Goal: Transaction & Acquisition: Book appointment/travel/reservation

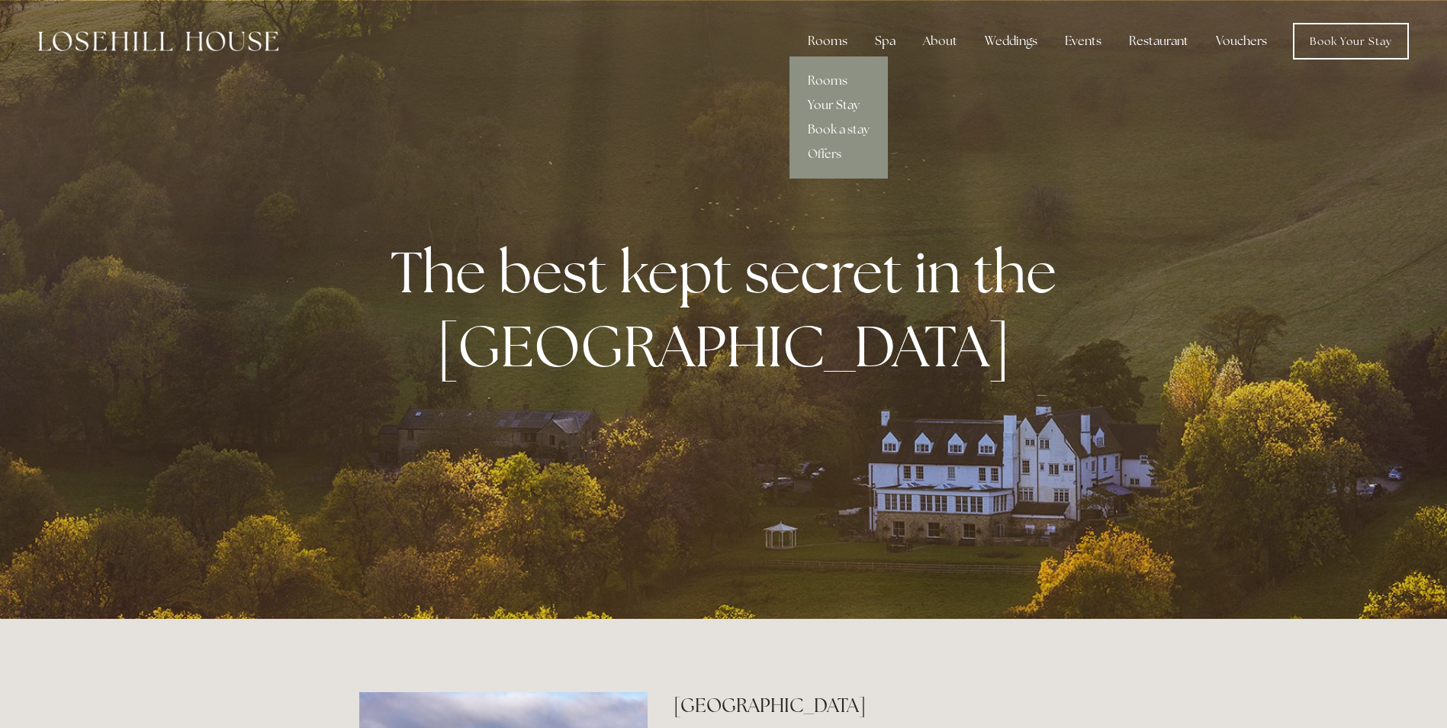
click at [830, 107] on link "Your Stay" at bounding box center [839, 105] width 98 height 24
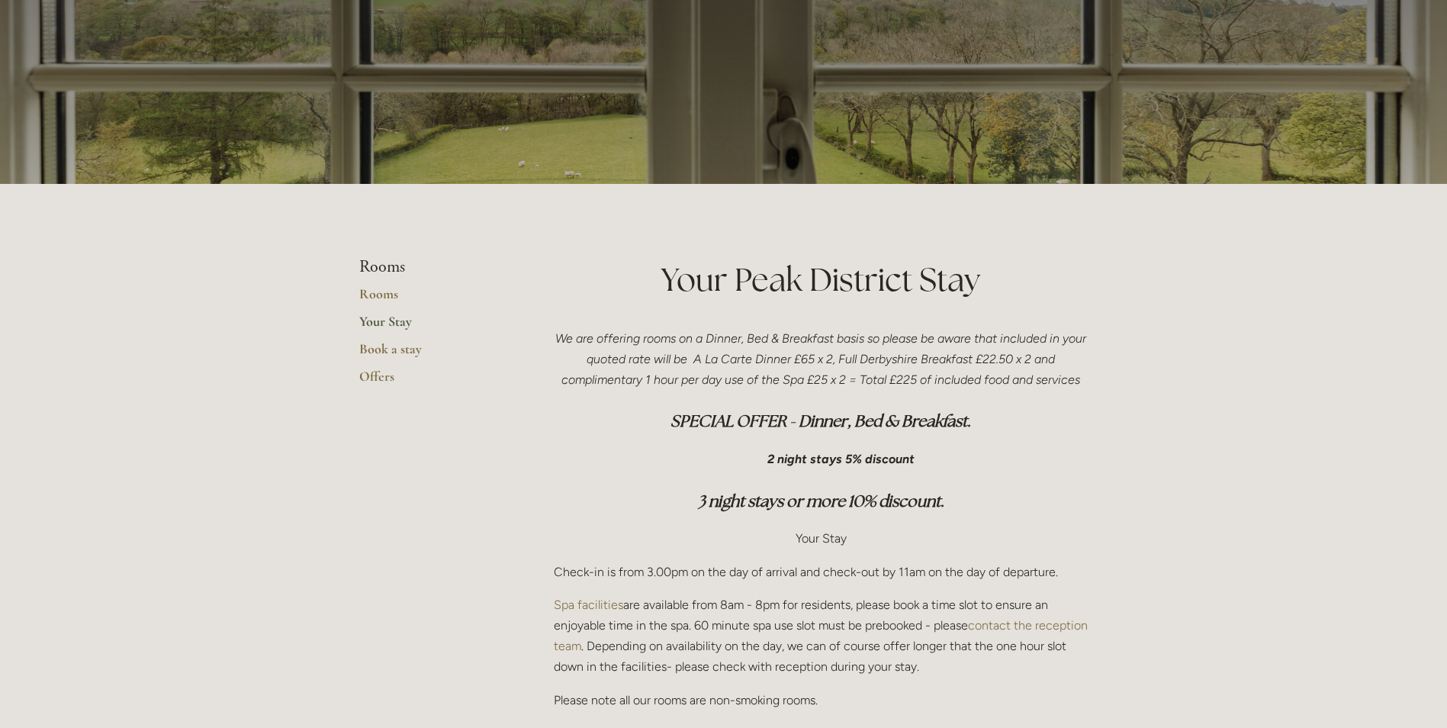
scroll to position [146, 0]
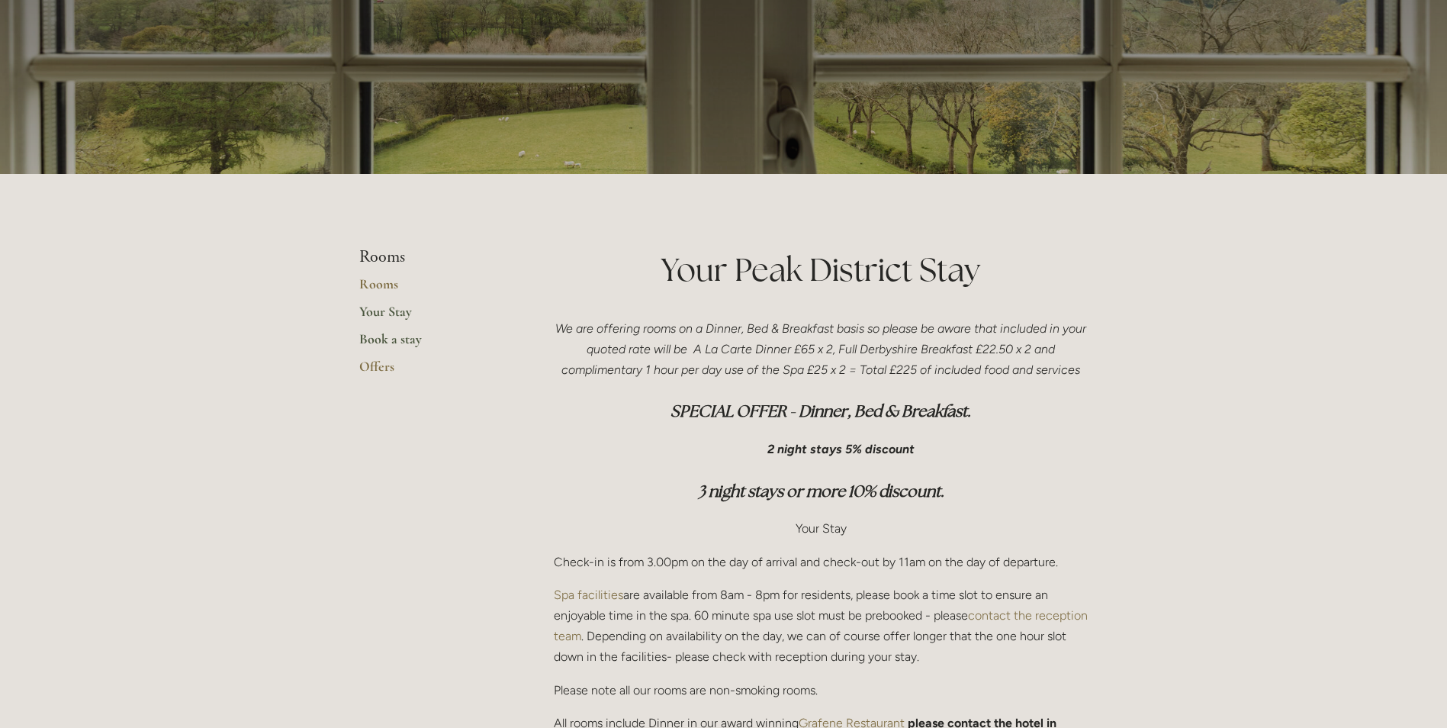
click at [401, 343] on link "Book a stay" at bounding box center [432, 343] width 146 height 27
